Goal: Obtain resource: Download file/media

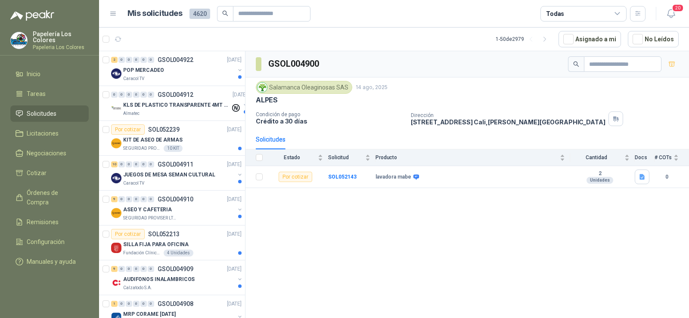
click at [59, 184] on ul "Inicio Tareas Solicitudes Licitaciones Negociaciones Cotizar Órdenes de Compra …" at bounding box center [49, 170] width 99 height 208
click at [55, 188] on link "Órdenes de Compra" at bounding box center [49, 198] width 78 height 26
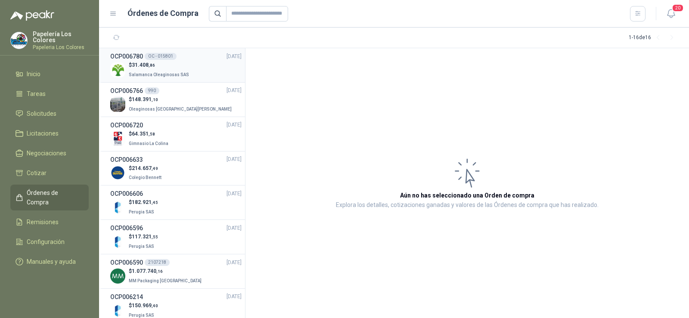
click at [152, 72] on span "Salamanca Oleaginosas SAS" at bounding box center [159, 74] width 60 height 5
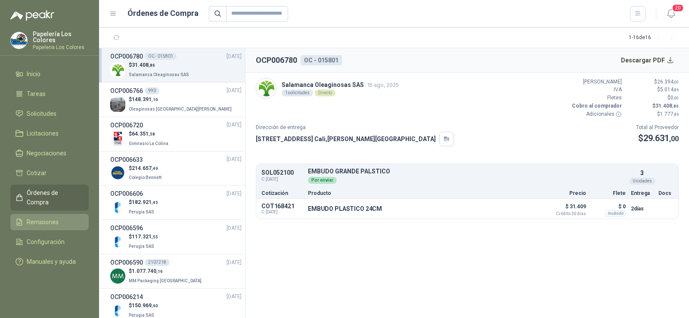
click at [53, 220] on link "Remisiones" at bounding box center [49, 222] width 78 height 16
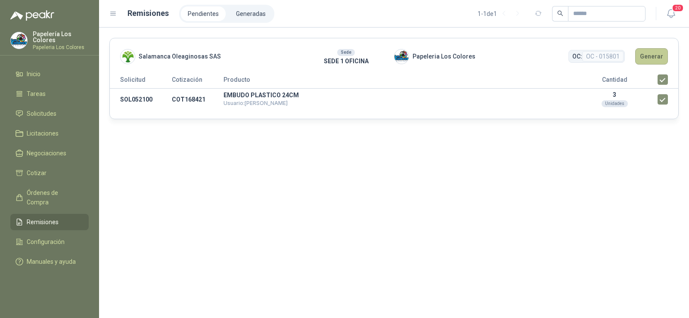
click at [658, 59] on button "Generar" at bounding box center [652, 56] width 33 height 16
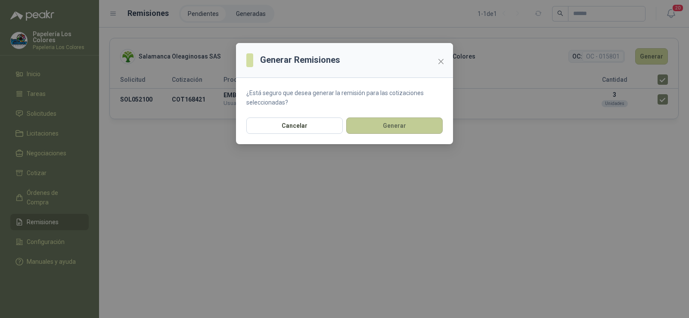
click at [379, 127] on button "Generar" at bounding box center [394, 126] width 97 height 16
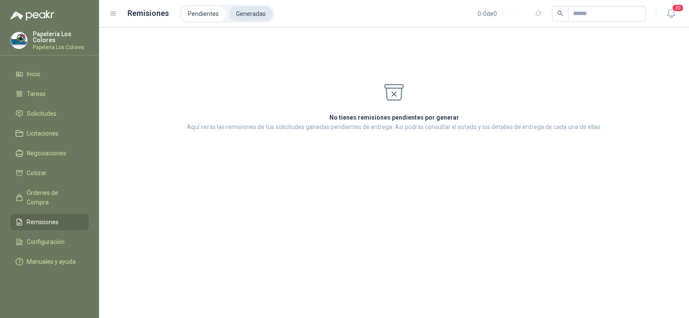
click at [260, 10] on li "Generadas" at bounding box center [251, 13] width 44 height 15
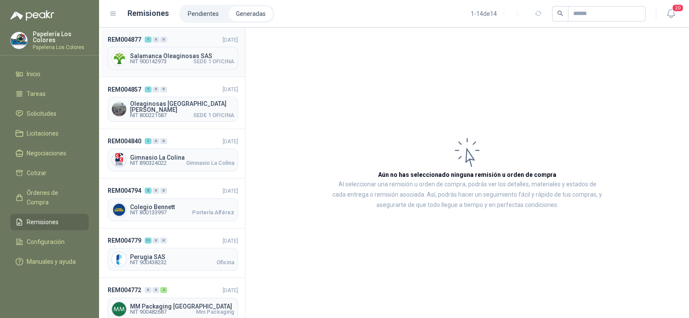
click at [171, 61] on span "NIT 900142973 SEDE 1 OFICINA" at bounding box center [182, 61] width 104 height 5
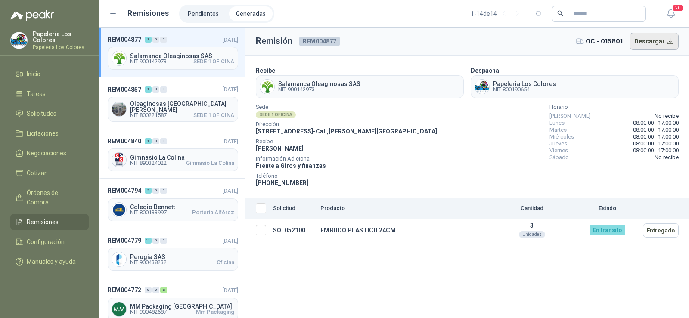
click at [649, 44] on button "Descargar" at bounding box center [655, 41] width 50 height 17
